Goal: Navigation & Orientation: Find specific page/section

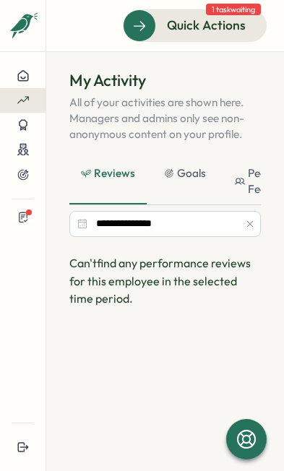
click at [25, 81] on icon at bounding box center [23, 76] width 10 height 10
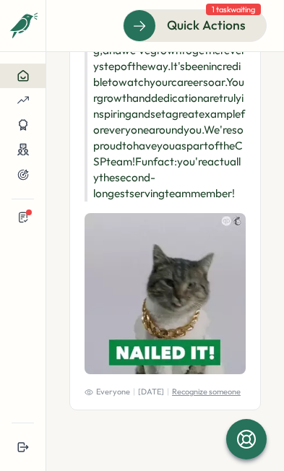
scroll to position [3386, 0]
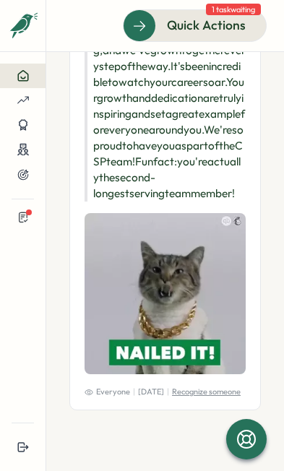
click at [27, 179] on icon at bounding box center [23, 174] width 13 height 13
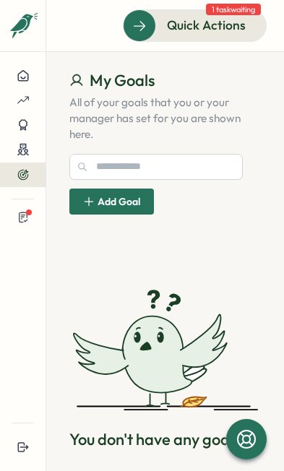
click at [29, 150] on icon at bounding box center [23, 150] width 13 height 14
click at [33, 127] on div at bounding box center [23, 125] width 22 height 13
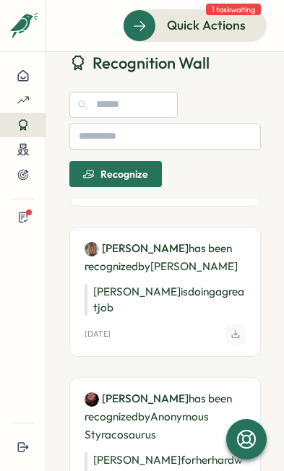
scroll to position [146, 0]
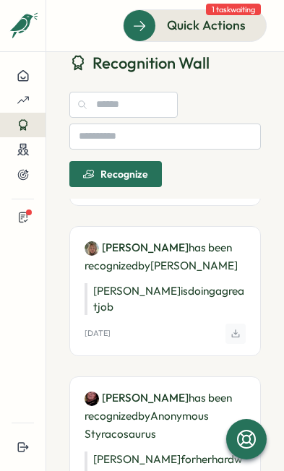
click at [24, 152] on icon at bounding box center [23, 150] width 13 height 14
click at [32, 100] on div at bounding box center [23, 100] width 22 height 13
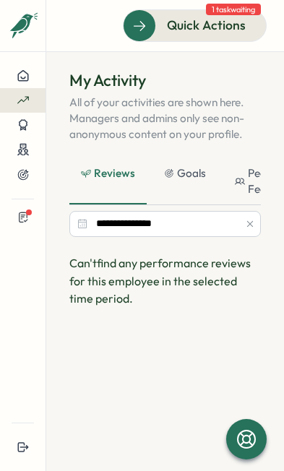
click at [30, 215] on div at bounding box center [23, 217] width 46 height 12
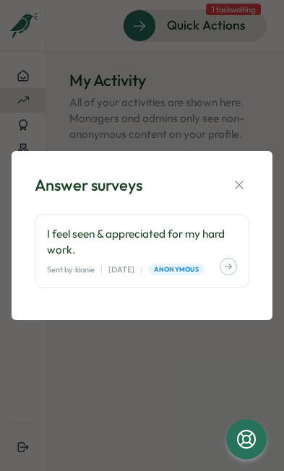
click at [246, 180] on button "button" at bounding box center [239, 185] width 20 height 20
